Goal: Transaction & Acquisition: Purchase product/service

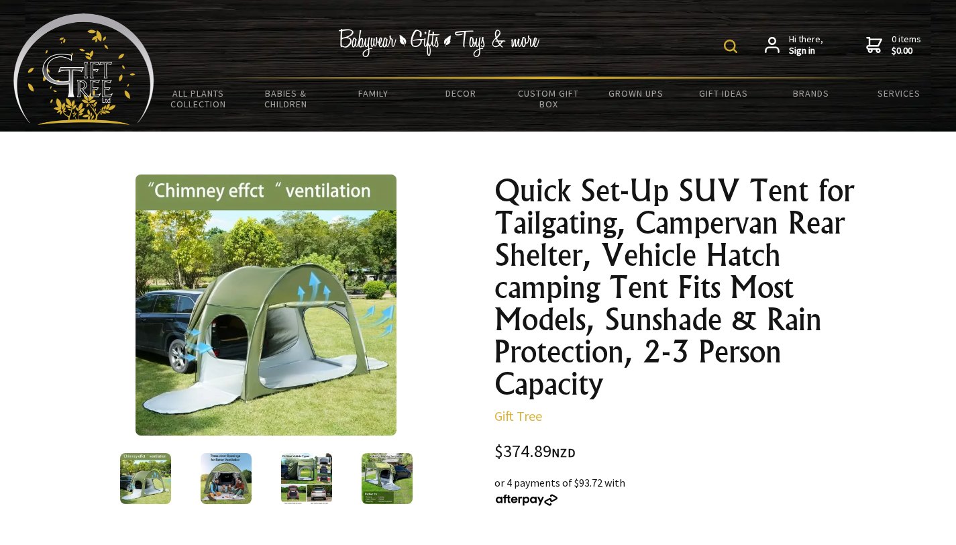
click at [234, 472] on img at bounding box center [226, 478] width 51 height 51
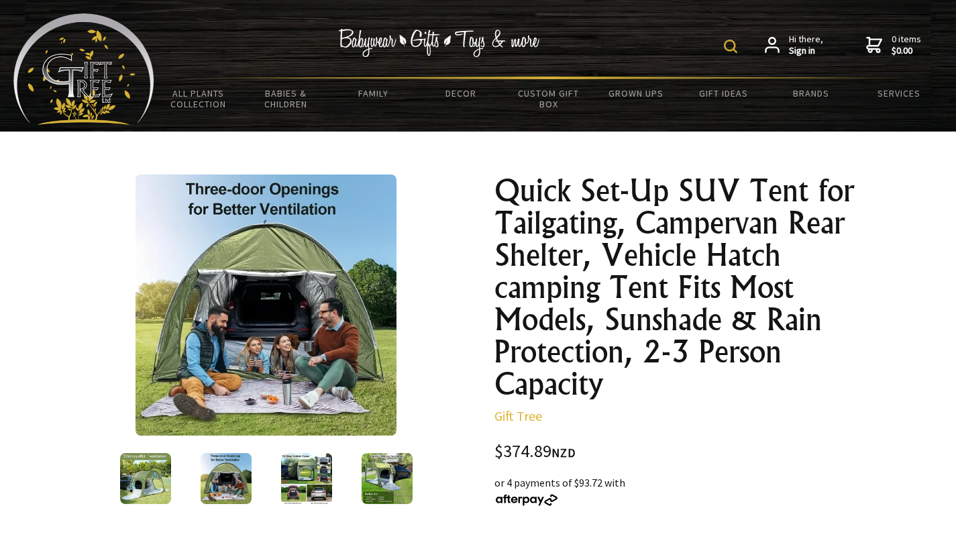
click at [297, 470] on img at bounding box center [306, 478] width 51 height 51
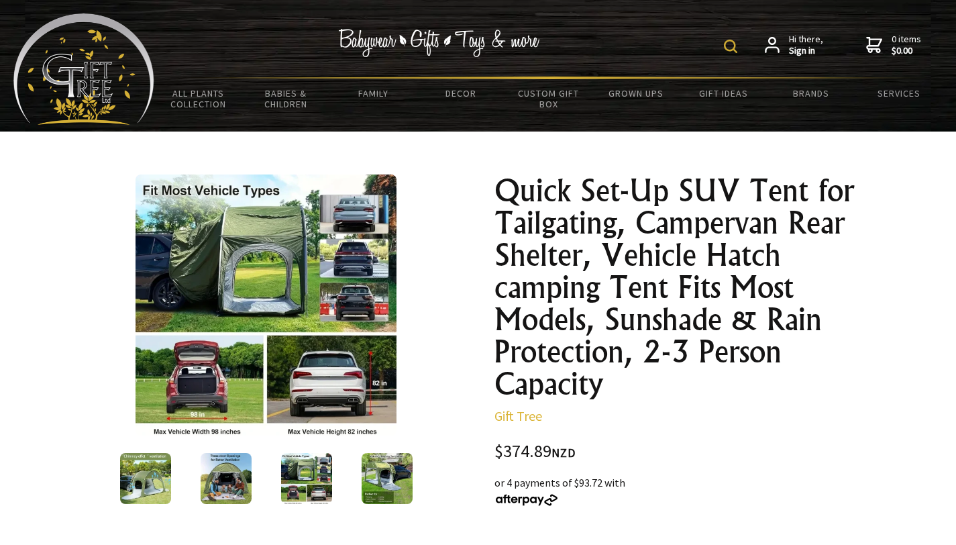
click at [389, 480] on img at bounding box center [387, 478] width 51 height 51
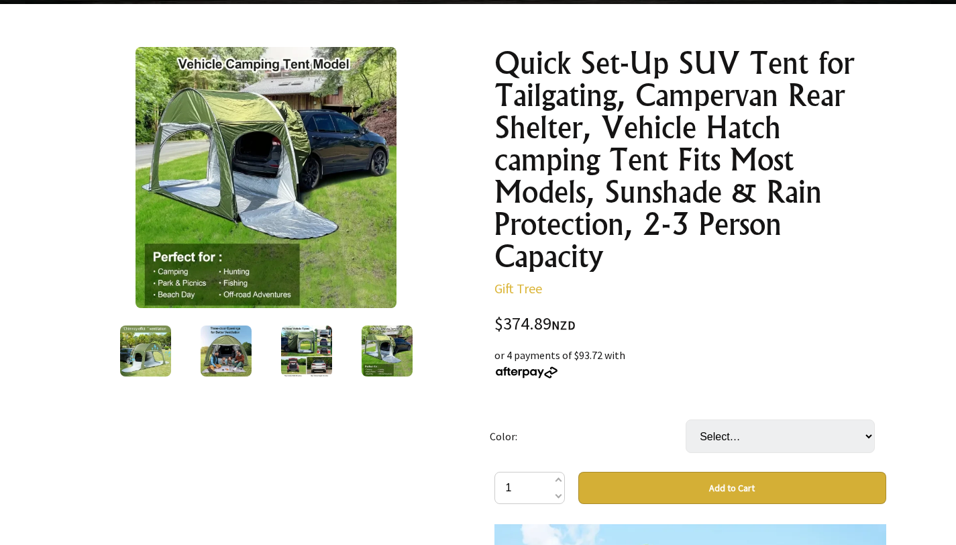
scroll to position [117, 0]
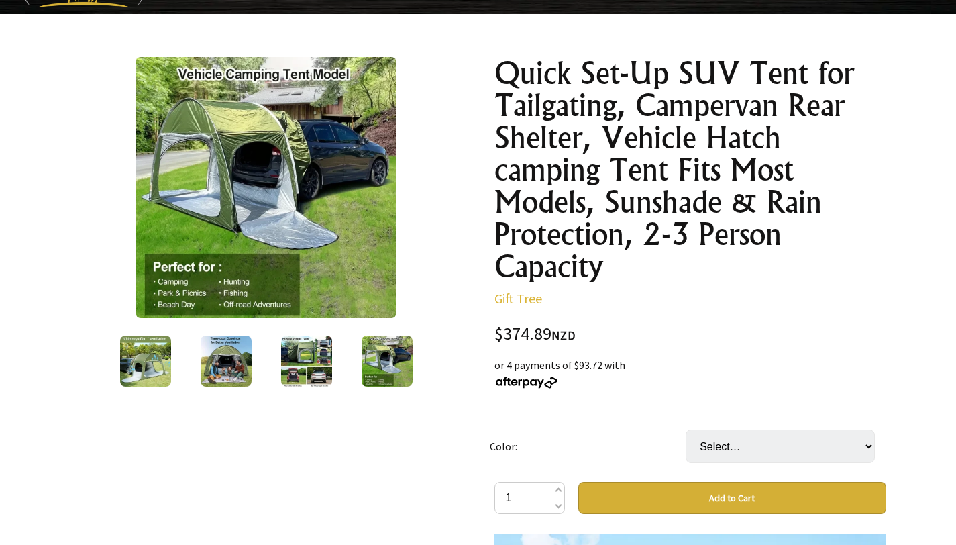
click at [292, 214] on img at bounding box center [265, 187] width 261 height 261
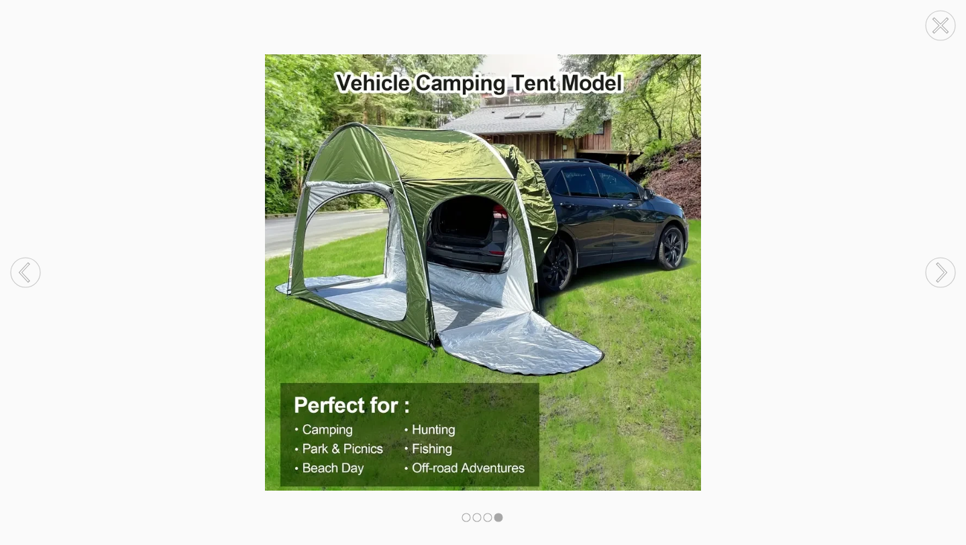
click at [946, 276] on circle at bounding box center [941, 273] width 30 height 30
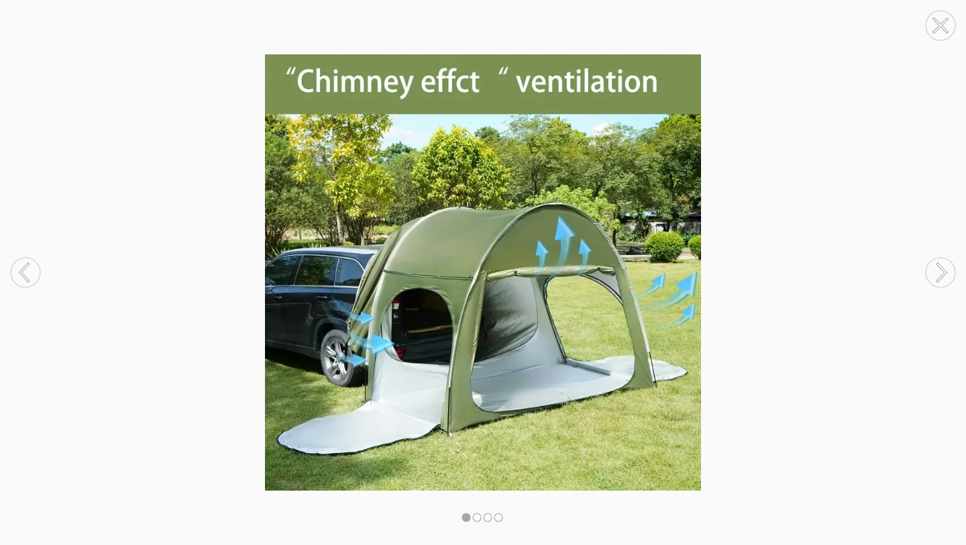
click at [946, 276] on circle at bounding box center [941, 273] width 30 height 30
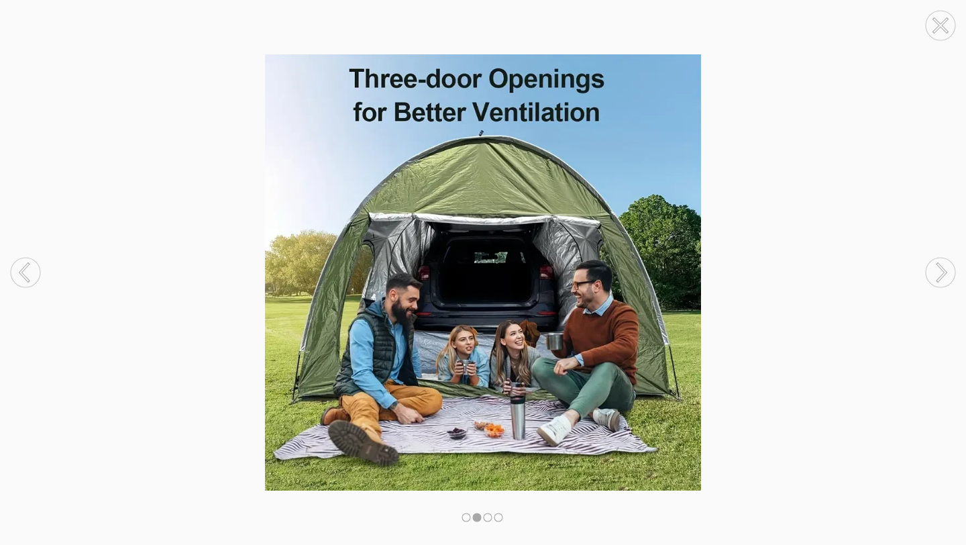
click at [946, 276] on circle at bounding box center [941, 273] width 30 height 30
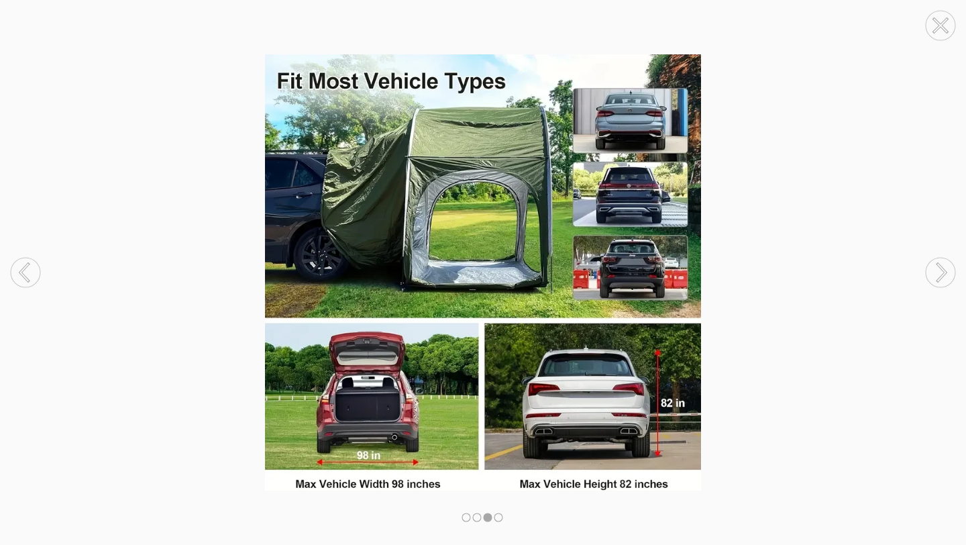
click at [946, 276] on circle at bounding box center [941, 273] width 30 height 30
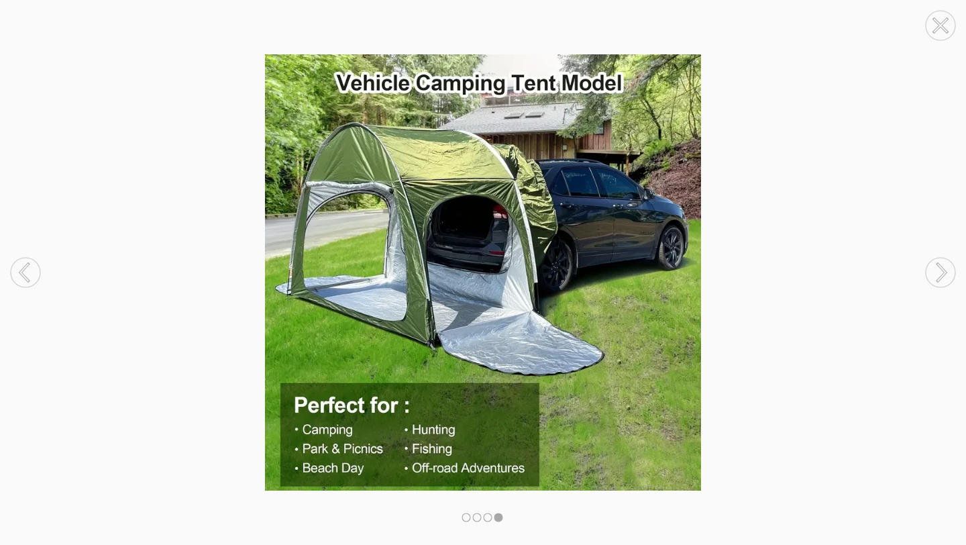
click at [946, 276] on circle at bounding box center [941, 273] width 30 height 30
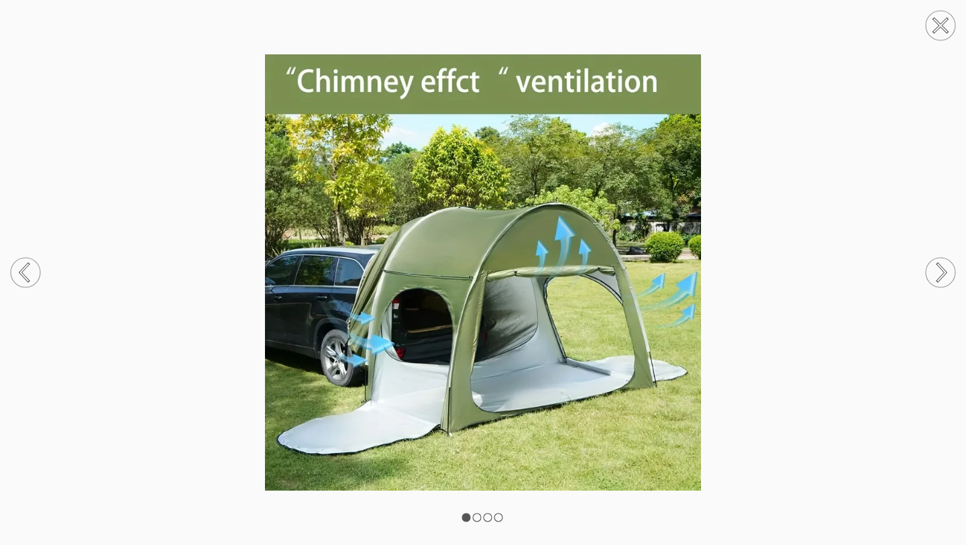
click at [942, 25] on icon at bounding box center [940, 25] width 13 height 13
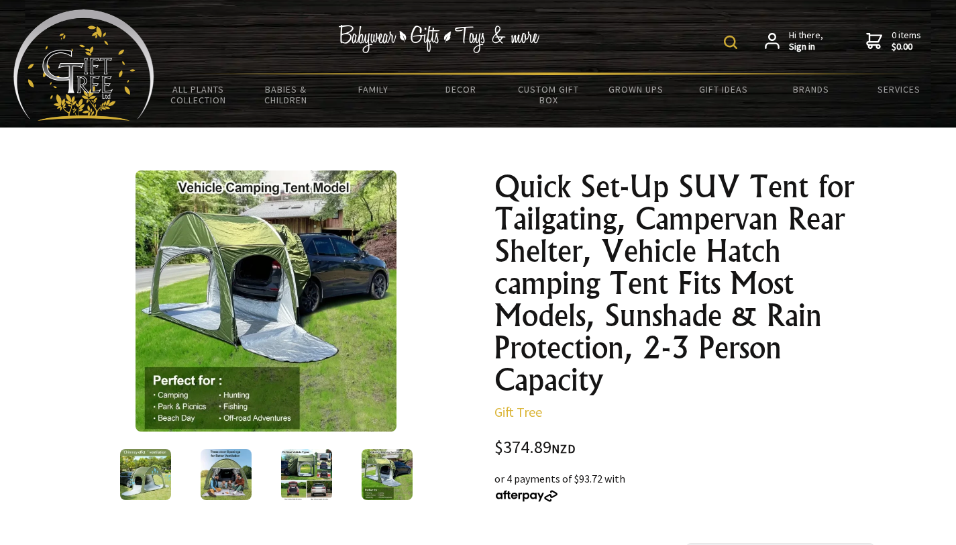
scroll to position [0, 0]
